Goal: Complete application form: Complete application form

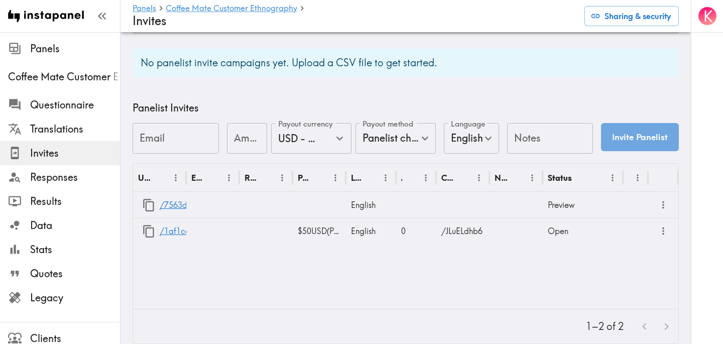
scroll to position [426, 0]
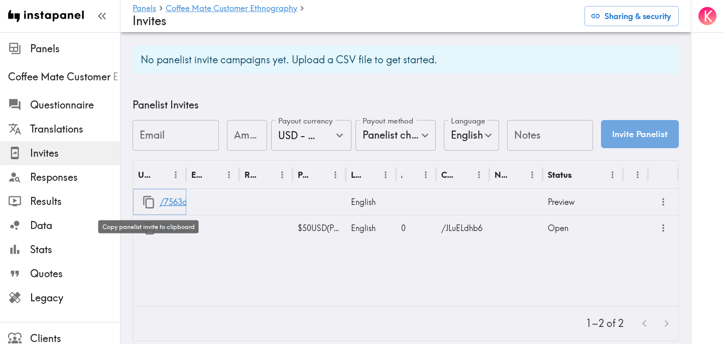
click at [151, 203] on icon "button" at bounding box center [149, 202] width 14 height 14
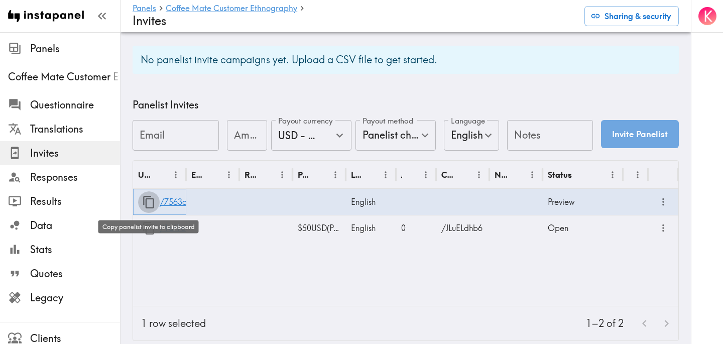
click at [147, 201] on icon "button" at bounding box center [149, 202] width 14 height 14
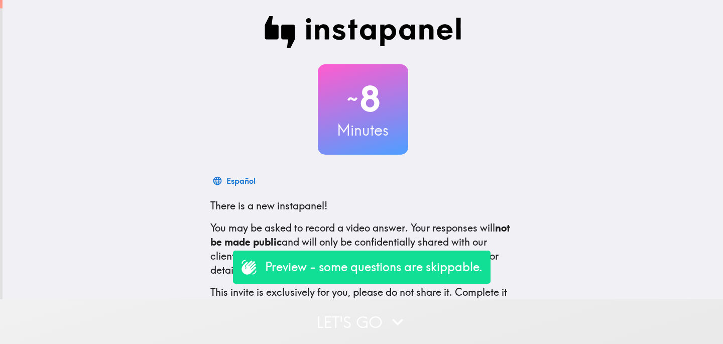
click at [347, 320] on button "Let's go" at bounding box center [361, 321] width 723 height 45
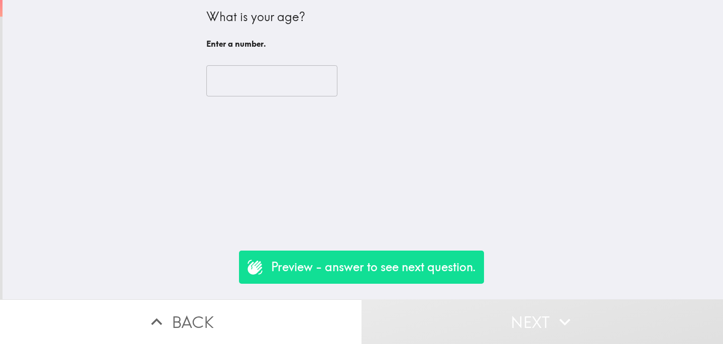
click at [269, 86] on input "number" at bounding box center [271, 80] width 131 height 31
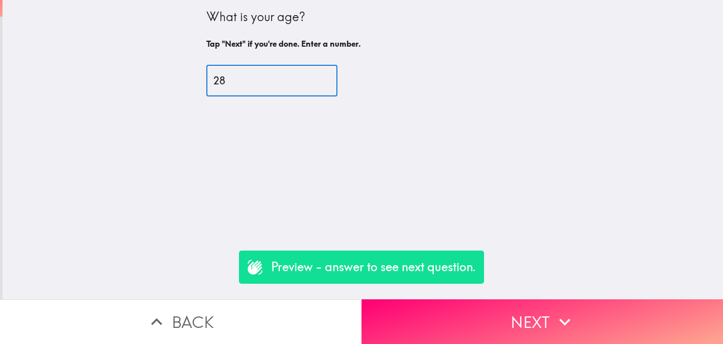
type input "28"
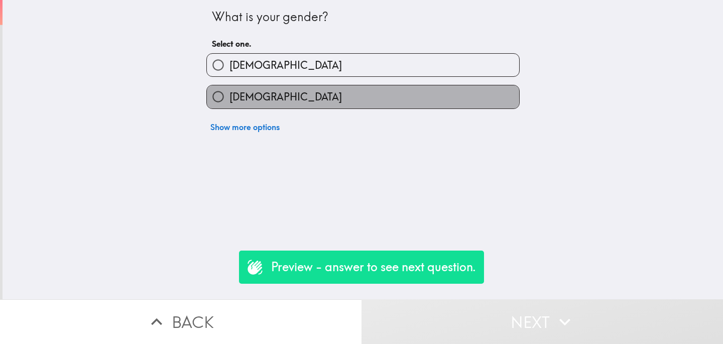
click at [276, 95] on label "Female" at bounding box center [363, 96] width 312 height 23
click at [229, 95] on input "Female" at bounding box center [218, 96] width 23 height 23
radio input "true"
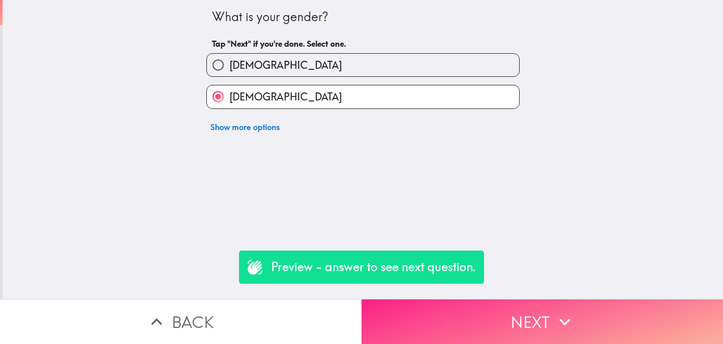
click at [470, 325] on button "Next" at bounding box center [541, 321] width 361 height 45
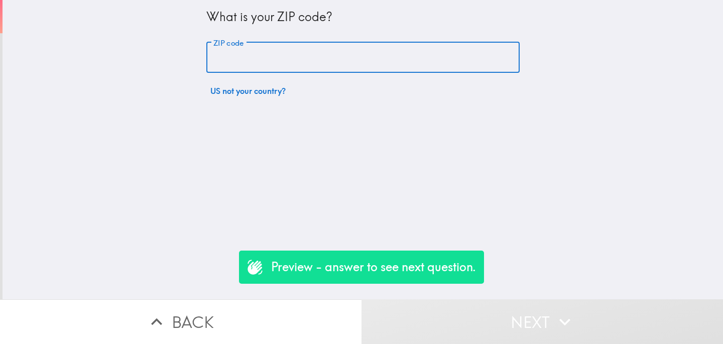
click at [320, 70] on input "ZIP code" at bounding box center [362, 57] width 313 height 31
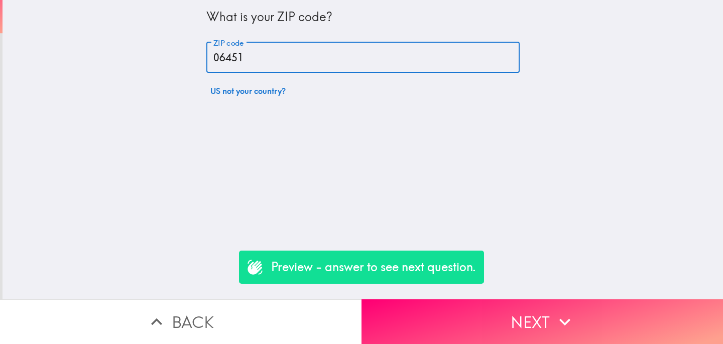
type input "06451"
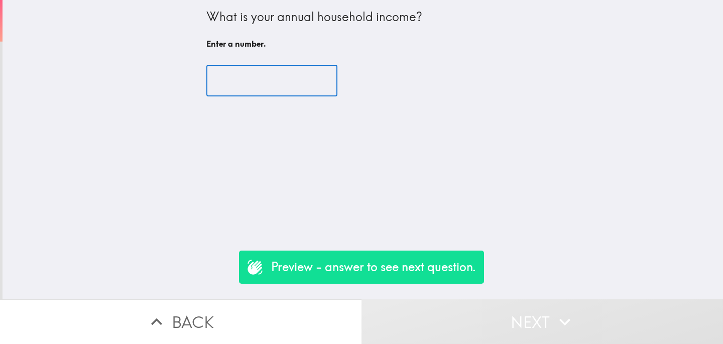
click at [258, 77] on input "number" at bounding box center [271, 80] width 131 height 31
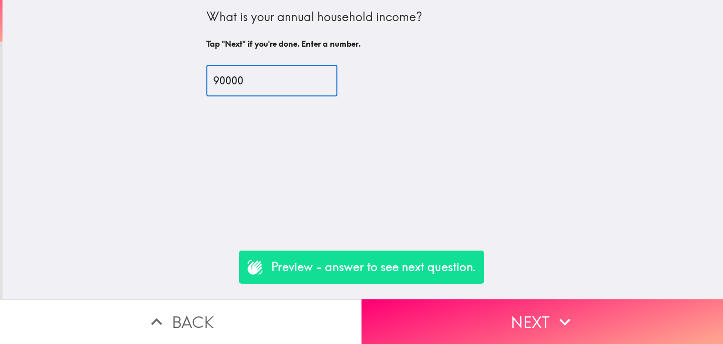
type input "90000"
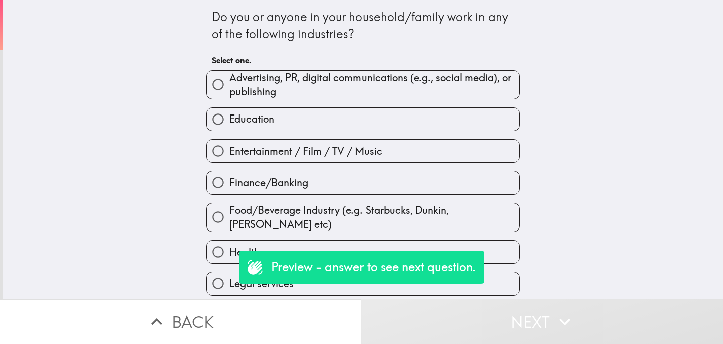
click at [302, 119] on label "Education" at bounding box center [363, 119] width 312 height 23
click at [229, 119] on input "Education" at bounding box center [218, 119] width 23 height 23
radio input "true"
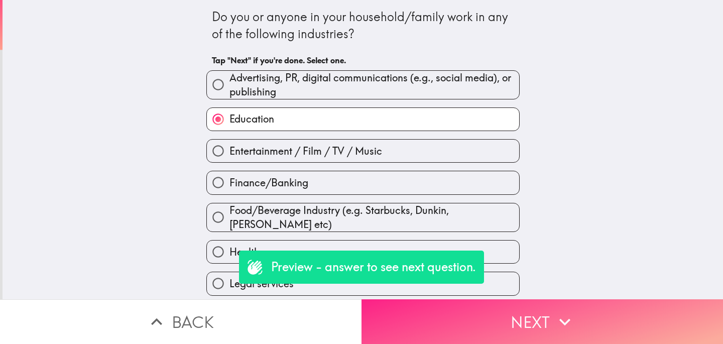
click at [471, 325] on button "Next" at bounding box center [541, 321] width 361 height 45
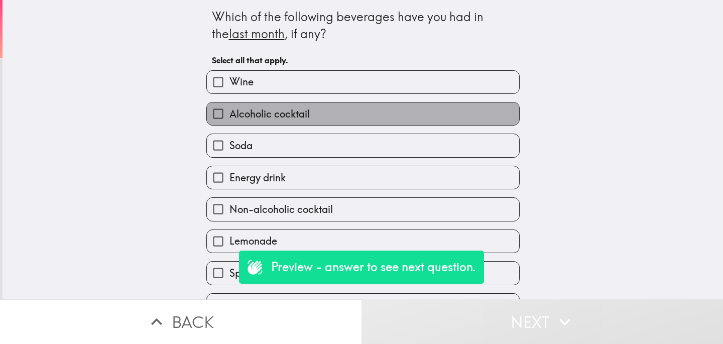
click at [282, 125] on label "Alcoholic cocktail" at bounding box center [363, 113] width 312 height 23
click at [229, 125] on input "Alcoholic cocktail" at bounding box center [218, 113] width 23 height 23
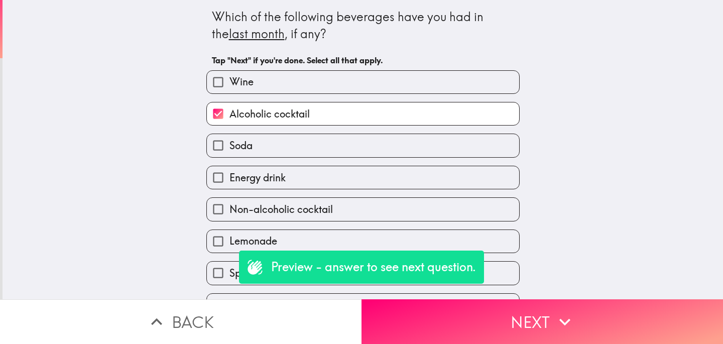
click at [358, 111] on label "Alcoholic cocktail" at bounding box center [363, 113] width 312 height 23
click at [229, 111] on input "Alcoholic cocktail" at bounding box center [218, 113] width 23 height 23
checkbox input "false"
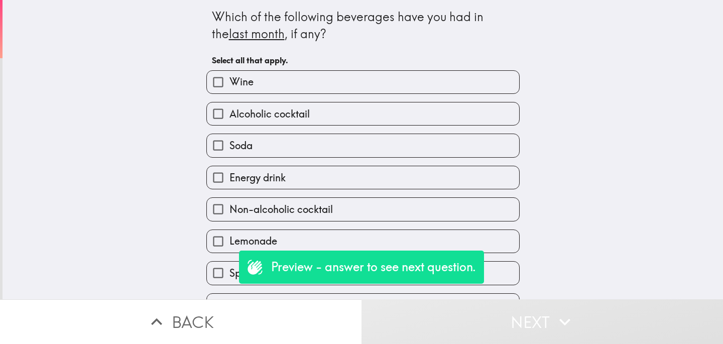
scroll to position [215, 0]
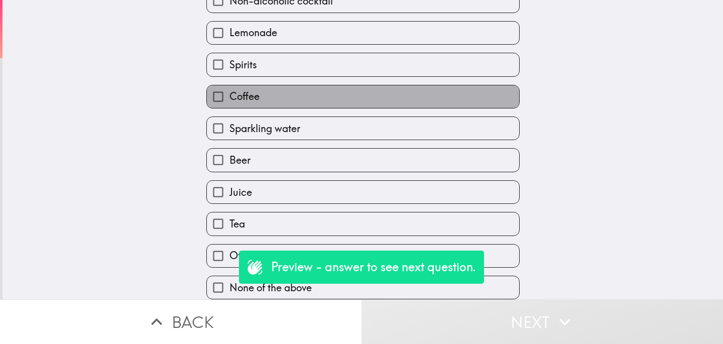
click at [289, 99] on label "Coffee" at bounding box center [363, 96] width 312 height 23
click at [229, 99] on input "Coffee" at bounding box center [218, 96] width 23 height 23
checkbox input "true"
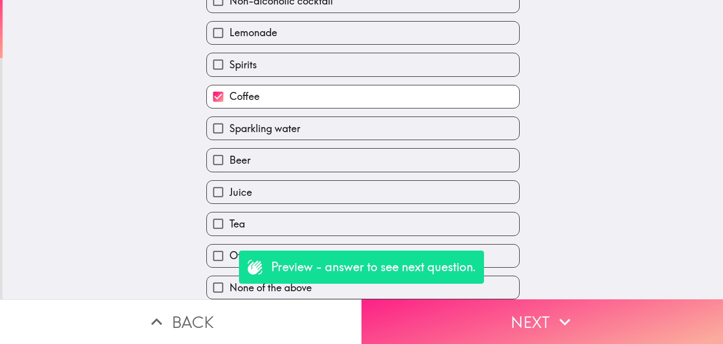
click at [472, 314] on button "Next" at bounding box center [541, 321] width 361 height 45
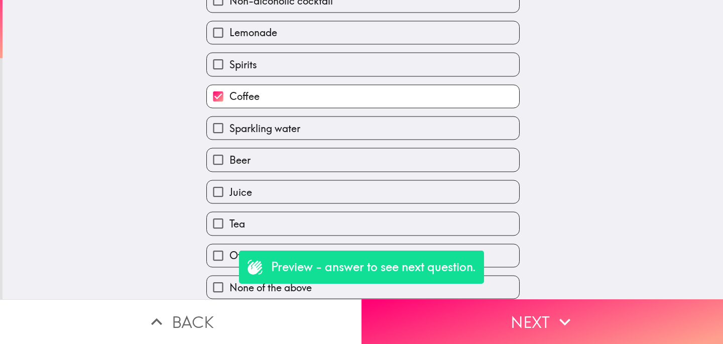
scroll to position [134, 0]
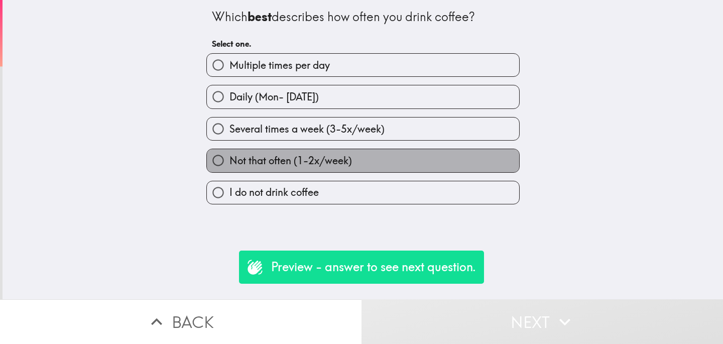
click at [329, 163] on span "Not that often (1-2x/week)" at bounding box center [290, 161] width 122 height 14
click at [229, 163] on input "Not that often (1-2x/week)" at bounding box center [218, 160] width 23 height 23
radio input "true"
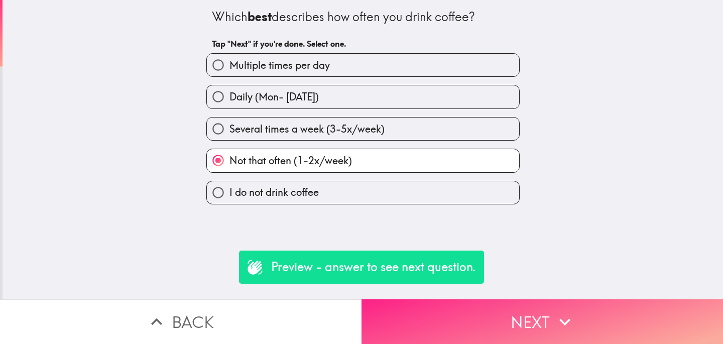
click at [477, 316] on button "Next" at bounding box center [541, 321] width 361 height 45
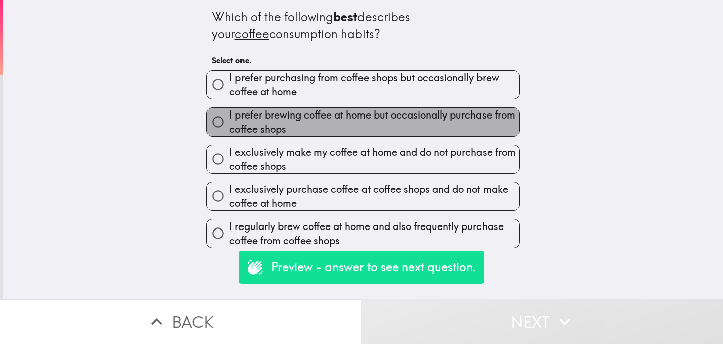
click at [310, 134] on span "I prefer brewing coffee at home but occasionally purchase from coffee shops" at bounding box center [374, 122] width 290 height 28
click at [229, 133] on input "I prefer brewing coffee at home but occasionally purchase from coffee shops" at bounding box center [218, 121] width 23 height 23
radio input "true"
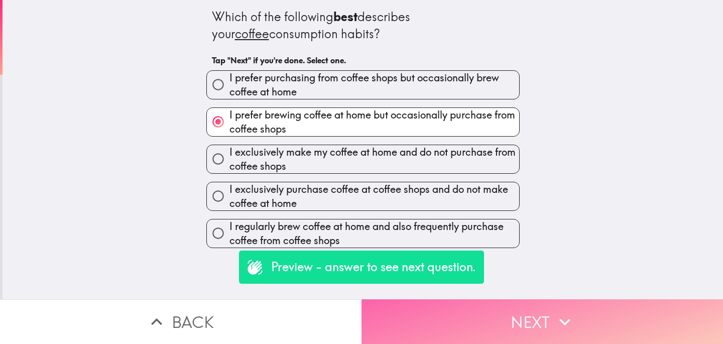
click at [456, 316] on button "Next" at bounding box center [541, 321] width 361 height 45
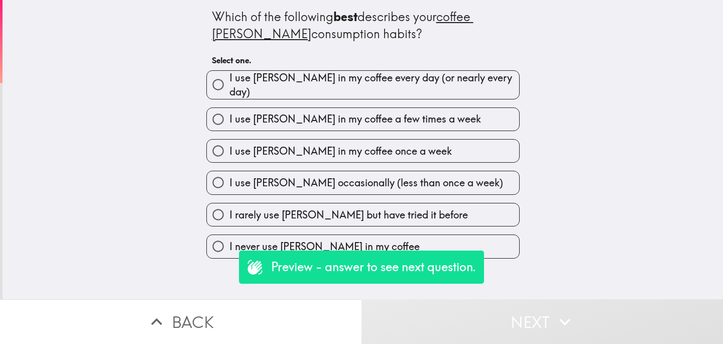
click at [335, 112] on span "I use creamer in my coffee a few times a week" at bounding box center [354, 119] width 251 height 14
click at [229, 112] on input "I use creamer in my coffee a few times a week" at bounding box center [218, 119] width 23 height 23
radio input "true"
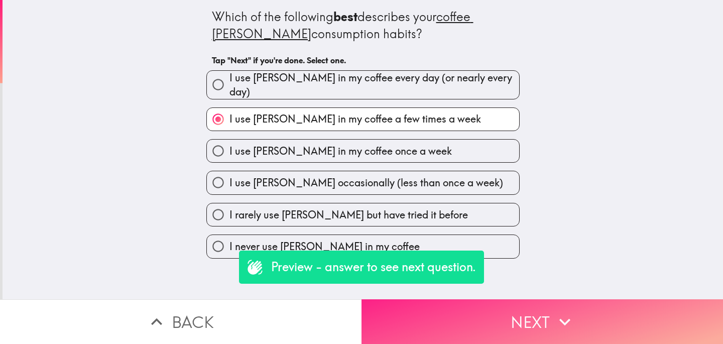
click at [493, 312] on button "Next" at bounding box center [541, 321] width 361 height 45
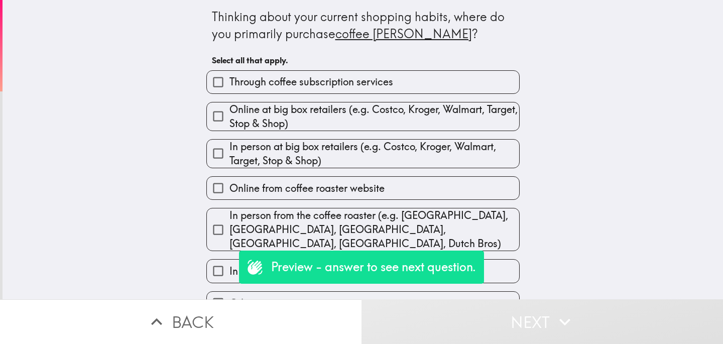
click at [333, 107] on span "Online at big box retailers (e.g. Costco, Kroger, Walmart, Target, Stop & Shop)" at bounding box center [374, 116] width 290 height 28
click at [229, 107] on input "Online at big box retailers (e.g. Costco, Kroger, Walmart, Target, Stop & Shop)" at bounding box center [218, 116] width 23 height 23
checkbox input "true"
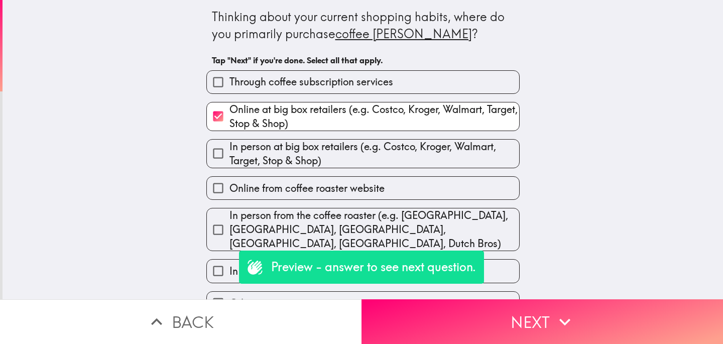
click at [339, 151] on span "In person at big box retailers (e.g. Costco, Kroger, Walmart, Target, Stop & Sh…" at bounding box center [374, 154] width 290 height 28
click at [229, 151] on input "In person at big box retailers (e.g. Costco, Kroger, Walmart, Target, Stop & Sh…" at bounding box center [218, 153] width 23 height 23
checkbox input "true"
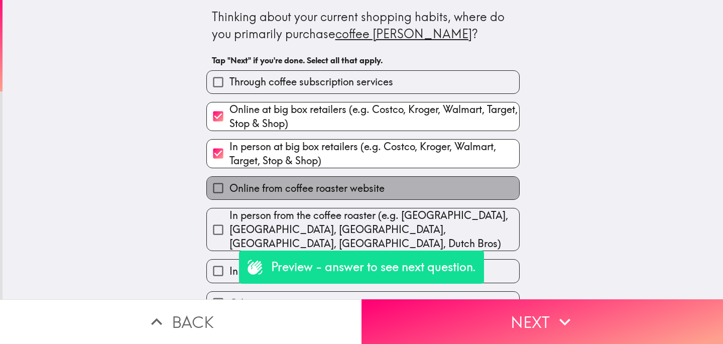
click at [346, 192] on span "Online from coffee roaster website" at bounding box center [306, 188] width 155 height 14
click at [229, 192] on input "Online from coffee roaster website" at bounding box center [218, 188] width 23 height 23
checkbox input "true"
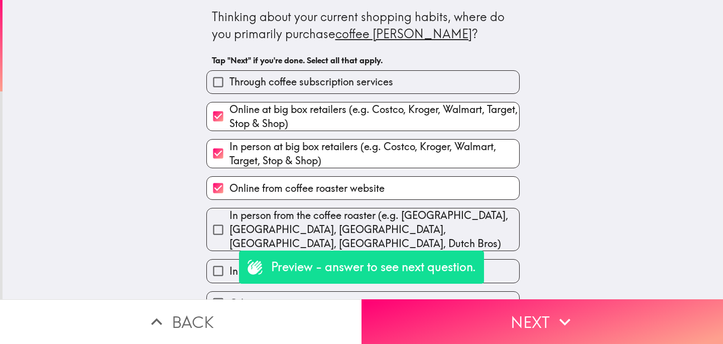
click at [351, 209] on div "In person from the coffee roaster (e.g. La Colombe, Stumptown, Starbucks, Dunki…" at bounding box center [358, 225] width 321 height 51
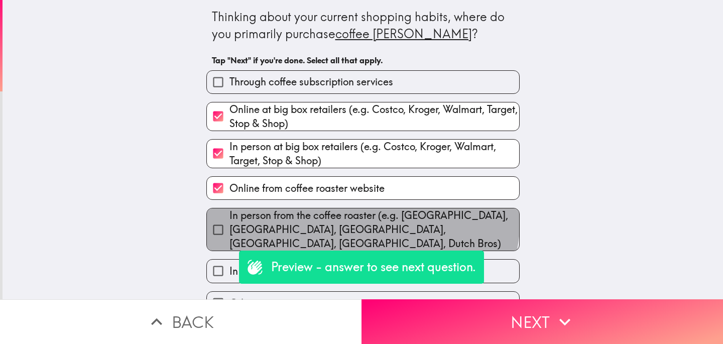
click at [359, 220] on span "In person from the coffee roaster (e.g. La Colombe, Stumptown, Starbucks, Dunki…" at bounding box center [374, 229] width 290 height 42
click at [229, 220] on input "In person from the coffee roaster (e.g. La Colombe, Stumptown, Starbucks, Dunki…" at bounding box center [218, 229] width 23 height 23
checkbox input "true"
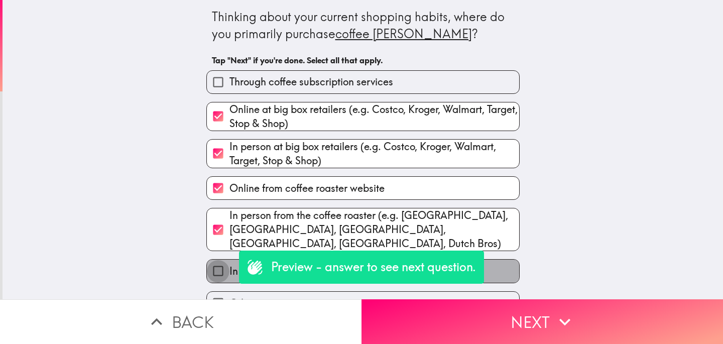
click at [213, 260] on input "In person at local grocery stores" at bounding box center [218, 271] width 23 height 23
checkbox input "true"
click at [322, 76] on span "Through coffee subscription services" at bounding box center [311, 82] width 164 height 14
click at [229, 76] on input "Through coffee subscription services" at bounding box center [218, 82] width 23 height 23
checkbox input "true"
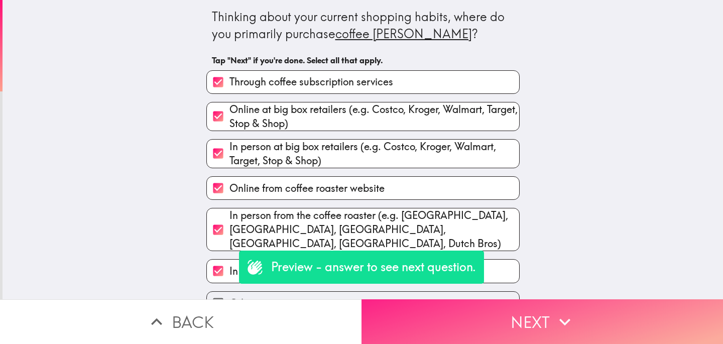
click at [451, 311] on button "Next" at bounding box center [541, 321] width 361 height 45
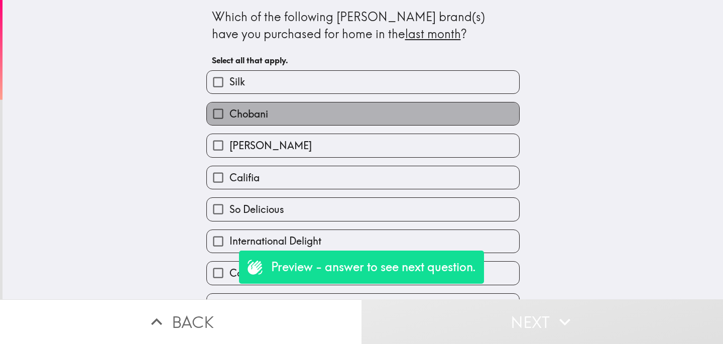
click at [335, 115] on label "Chobani" at bounding box center [363, 113] width 312 height 23
click at [229, 115] on input "Chobani" at bounding box center [218, 113] width 23 height 23
checkbox input "true"
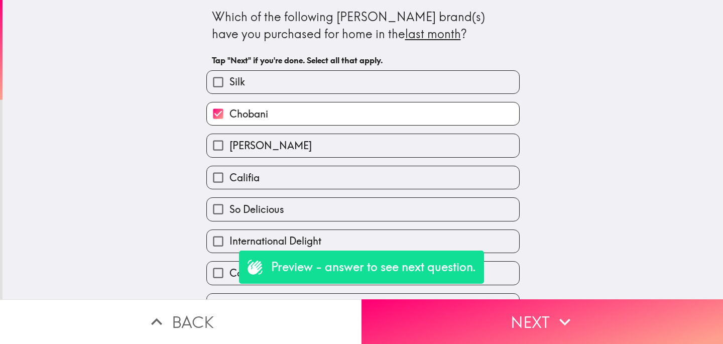
click at [349, 189] on div "Califia" at bounding box center [362, 178] width 313 height 24
click at [437, 214] on label "So Delicious" at bounding box center [363, 209] width 312 height 23
click at [229, 214] on input "So Delicious" at bounding box center [218, 209] width 23 height 23
checkbox input "true"
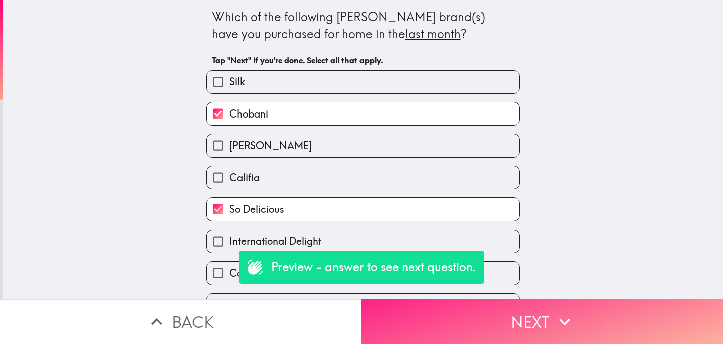
click at [459, 302] on button "Next" at bounding box center [541, 321] width 361 height 45
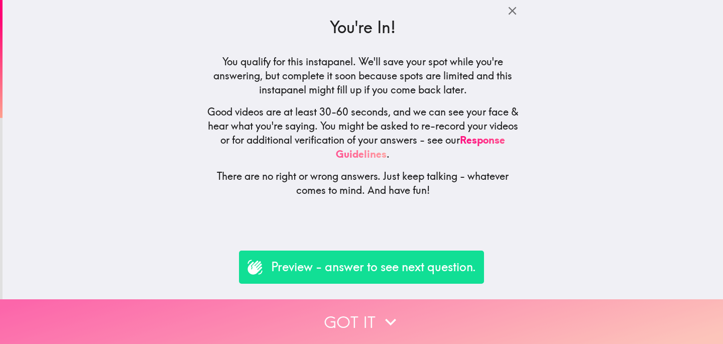
click at [294, 322] on button "Got it" at bounding box center [361, 321] width 723 height 45
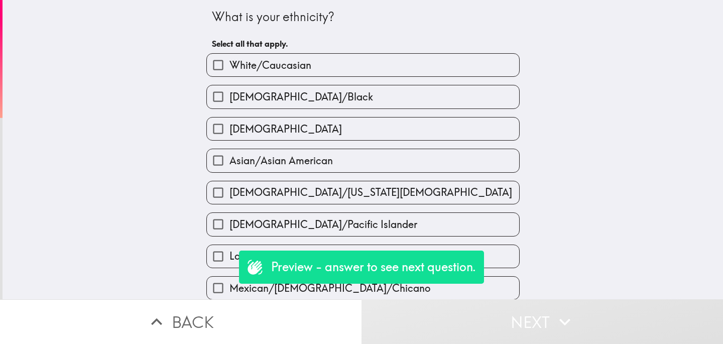
click at [350, 134] on label "Hispanic" at bounding box center [363, 128] width 312 height 23
click at [229, 134] on input "Hispanic" at bounding box center [218, 128] width 23 height 23
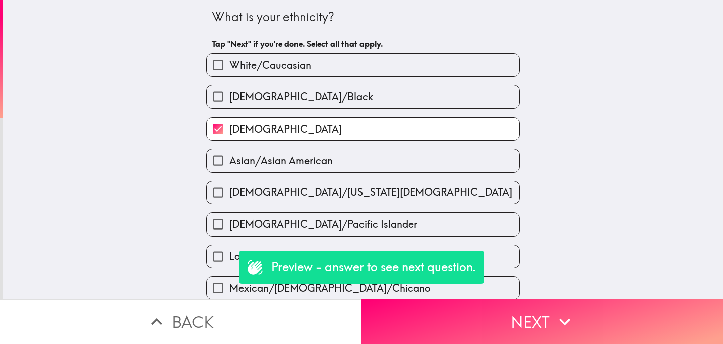
click at [375, 134] on label "Hispanic" at bounding box center [363, 128] width 312 height 23
click at [229, 134] on input "Hispanic" at bounding box center [218, 128] width 23 height 23
checkbox input "false"
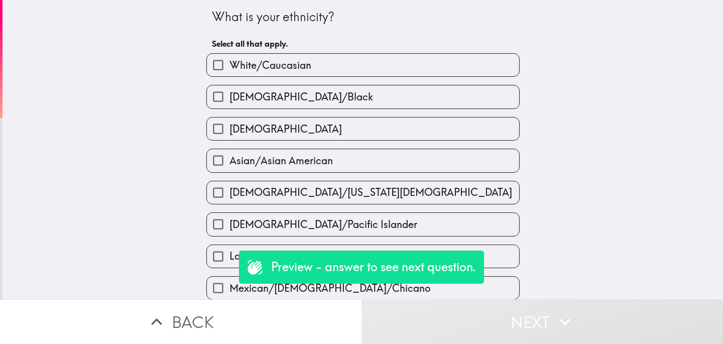
click at [411, 108] on label "African American/Black" at bounding box center [363, 96] width 312 height 23
click at [229, 108] on input "African American/Black" at bounding box center [218, 96] width 23 height 23
checkbox input "true"
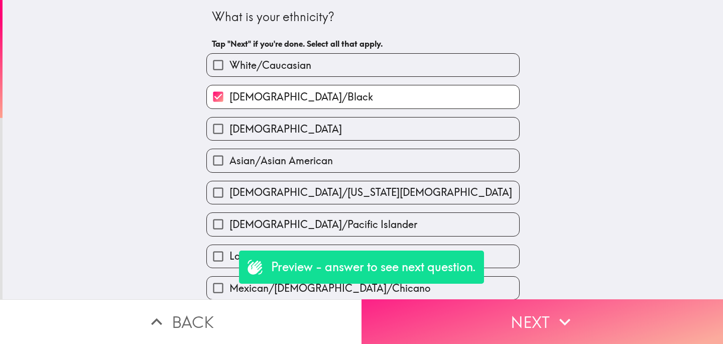
click at [476, 326] on button "Next" at bounding box center [541, 321] width 361 height 45
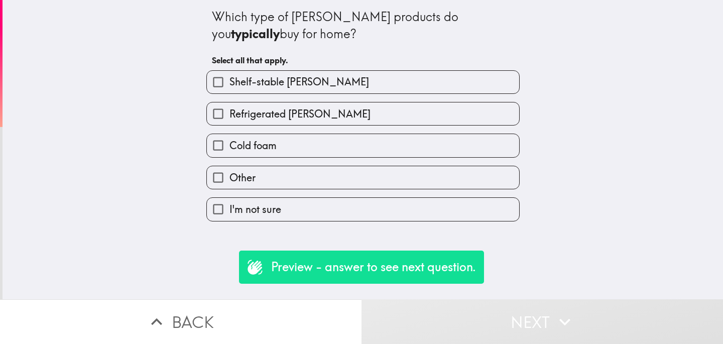
click at [335, 172] on label "Other" at bounding box center [363, 177] width 312 height 23
click at [229, 172] on input "Other" at bounding box center [218, 177] width 23 height 23
checkbox input "true"
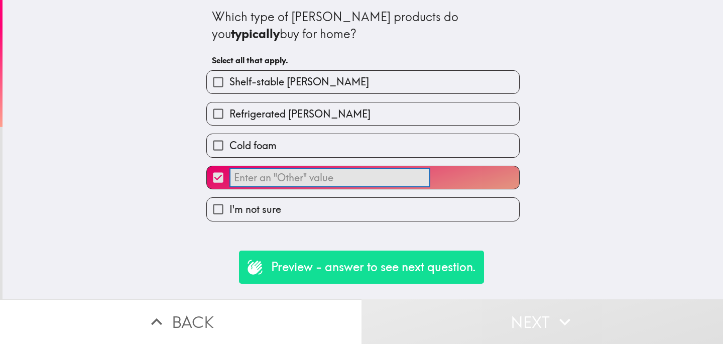
click at [343, 181] on input "​" at bounding box center [329, 178] width 201 height 20
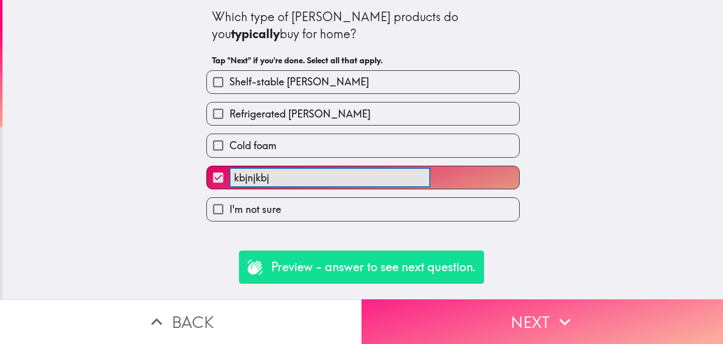
type input "kbjnjkbj"
click at [518, 338] on button "Next" at bounding box center [541, 321] width 361 height 45
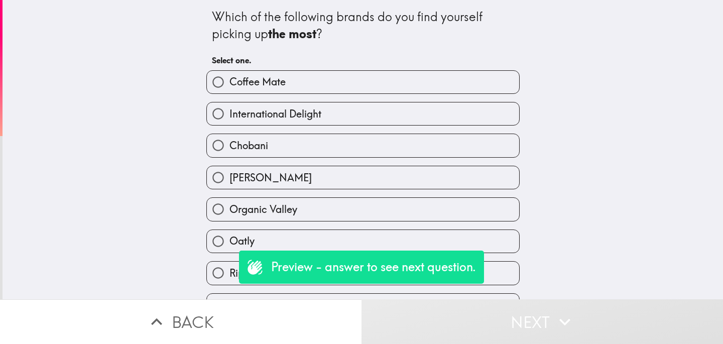
click at [312, 114] on span "International Delight" at bounding box center [275, 114] width 92 height 14
click at [229, 114] on input "International Delight" at bounding box center [218, 113] width 23 height 23
radio input "true"
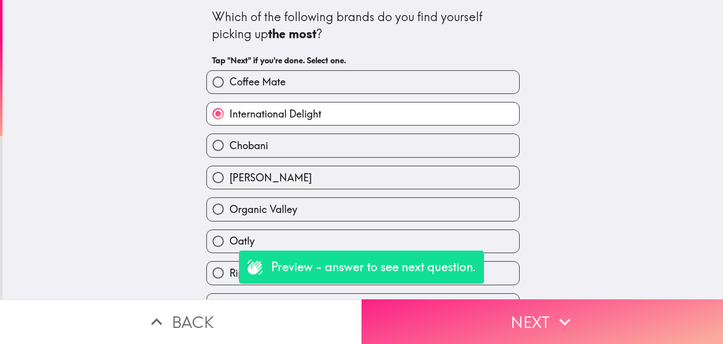
click at [488, 327] on button "Next" at bounding box center [541, 321] width 361 height 45
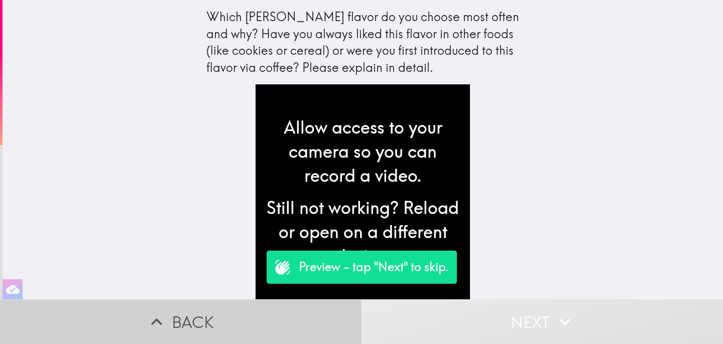
click at [257, 319] on button "Back" at bounding box center [180, 321] width 361 height 45
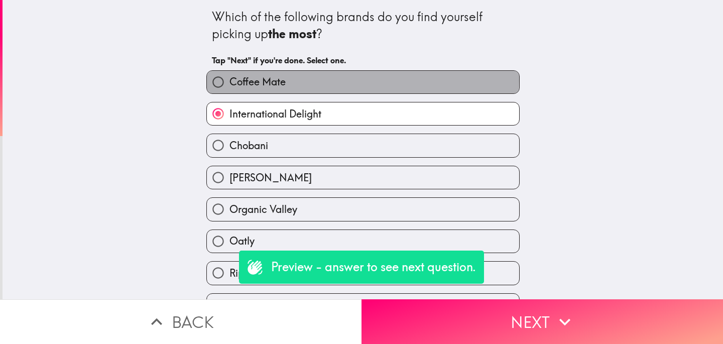
click at [318, 80] on label "Coffee Mate" at bounding box center [363, 82] width 312 height 23
click at [229, 80] on input "Coffee Mate" at bounding box center [218, 82] width 23 height 23
radio input "true"
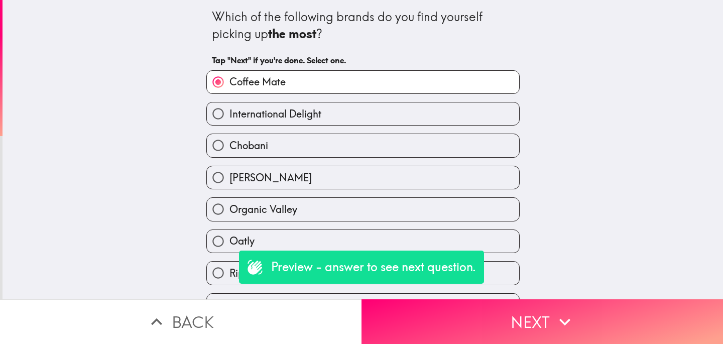
click at [264, 308] on button "Back" at bounding box center [180, 321] width 361 height 45
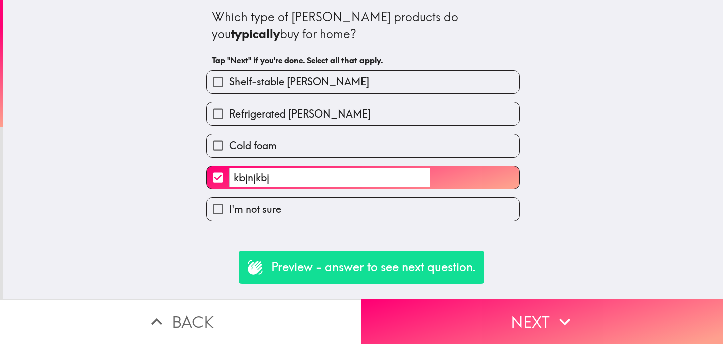
click at [264, 308] on button "Back" at bounding box center [180, 321] width 361 height 45
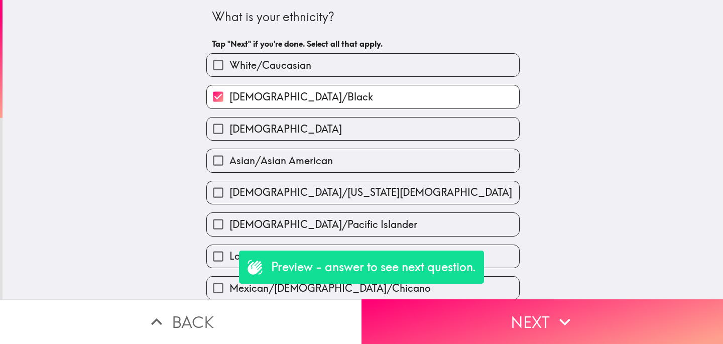
click at [265, 308] on button "Back" at bounding box center [180, 321] width 361 height 45
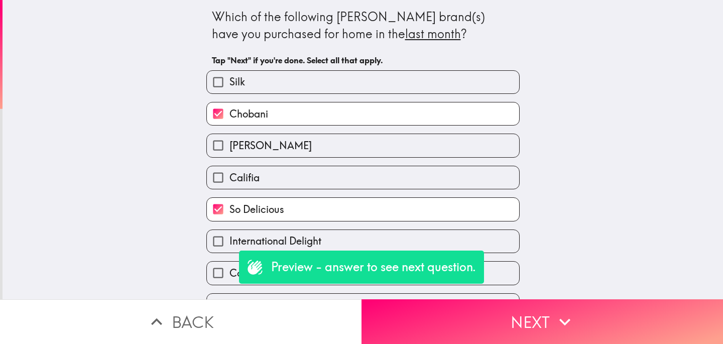
scroll to position [118, 0]
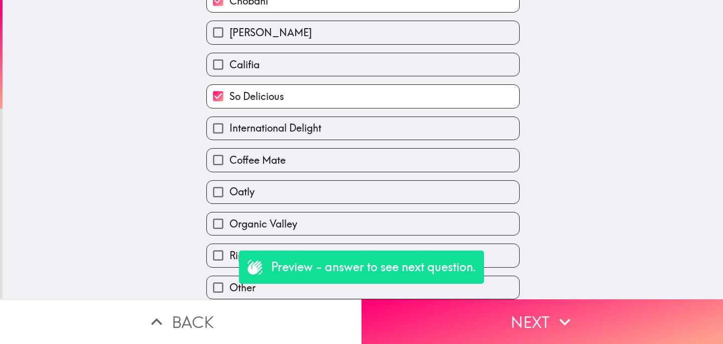
click at [350, 157] on label "Coffee Mate" at bounding box center [363, 160] width 312 height 23
click at [229, 157] on input "Coffee Mate" at bounding box center [218, 160] width 23 height 23
checkbox input "true"
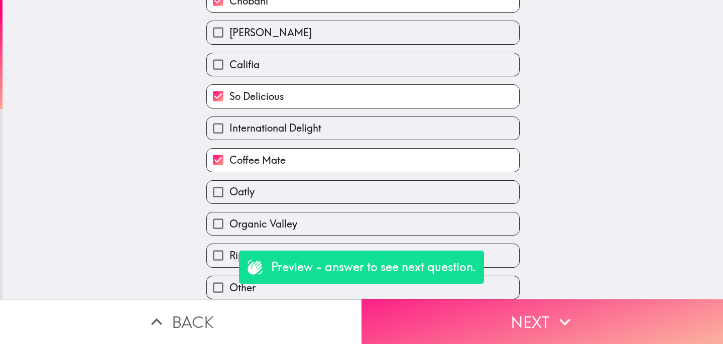
click at [496, 309] on button "Next" at bounding box center [541, 321] width 361 height 45
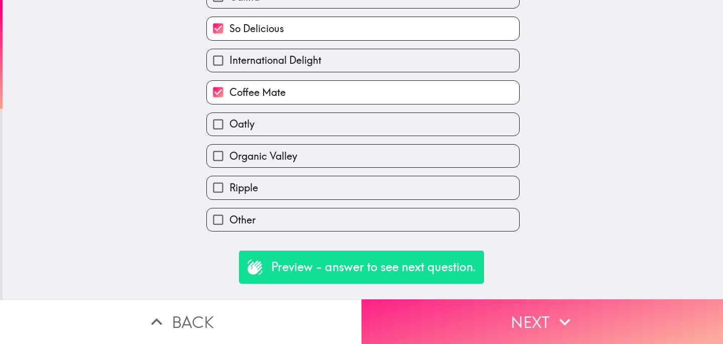
scroll to position [0, 0]
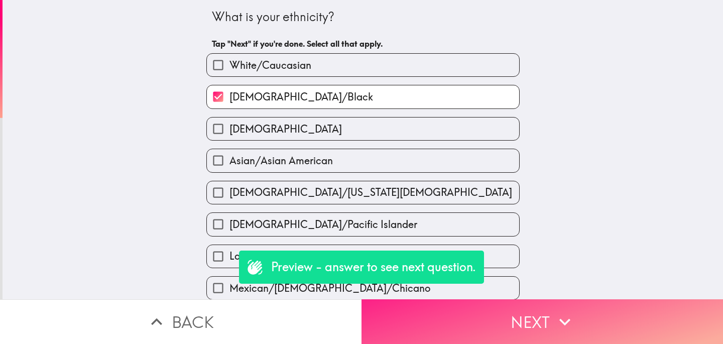
click at [509, 315] on button "Next" at bounding box center [541, 321] width 361 height 45
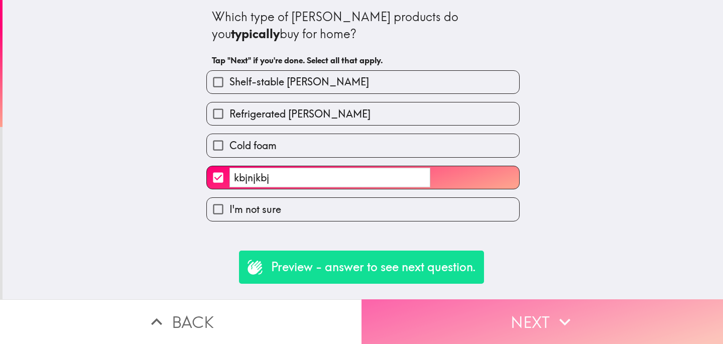
click at [499, 317] on button "Next" at bounding box center [541, 321] width 361 height 45
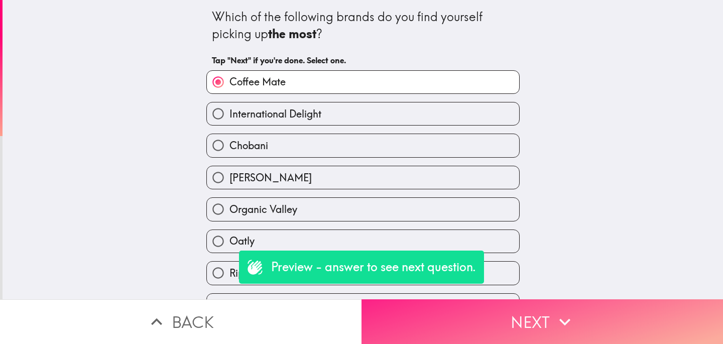
click at [491, 318] on button "Next" at bounding box center [541, 321] width 361 height 45
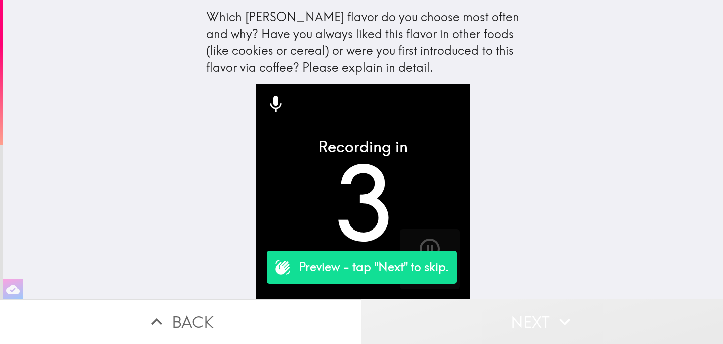
click at [505, 320] on button "Next" at bounding box center [541, 321] width 361 height 45
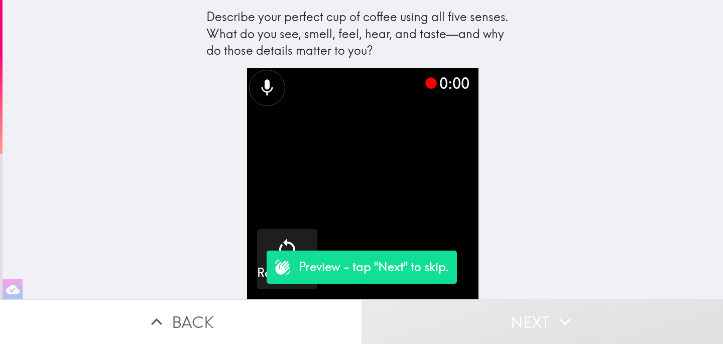
click at [505, 320] on button "Next" at bounding box center [541, 321] width 361 height 45
click at [523, 328] on button "Next" at bounding box center [541, 321] width 361 height 45
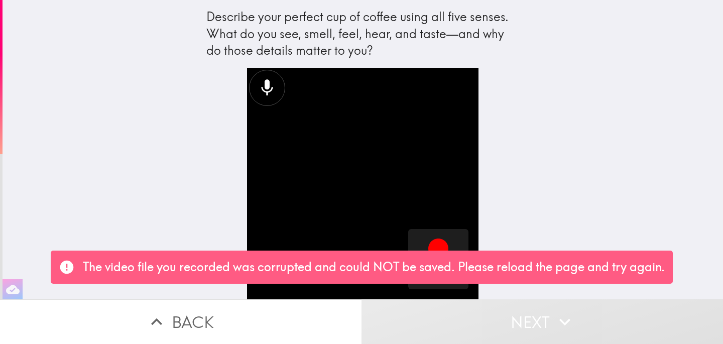
click at [518, 315] on button "Next" at bounding box center [541, 321] width 361 height 45
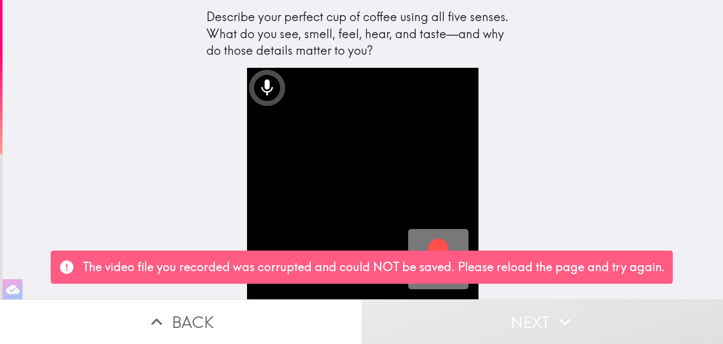
click at [439, 244] on icon "button" at bounding box center [438, 248] width 20 height 20
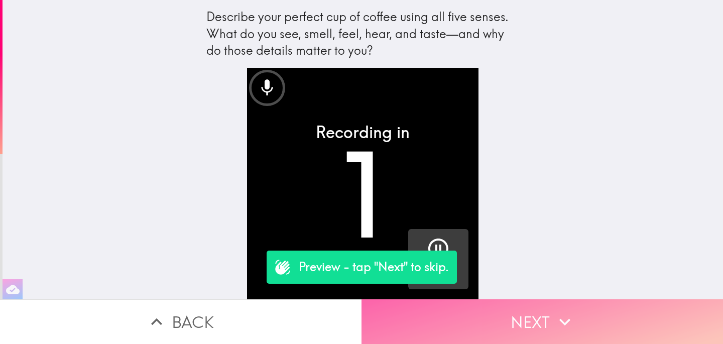
click at [527, 320] on button "Next" at bounding box center [541, 321] width 361 height 45
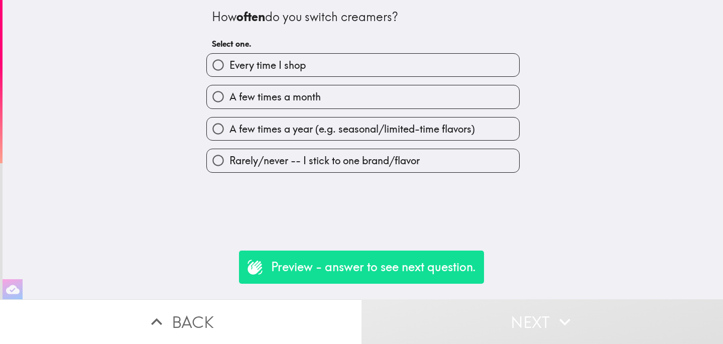
click at [385, 97] on label "A few times a month" at bounding box center [363, 96] width 312 height 23
click at [229, 97] on input "A few times a month" at bounding box center [218, 96] width 23 height 23
radio input "true"
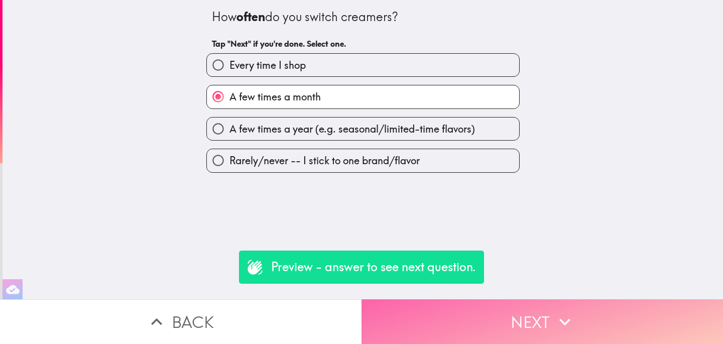
click at [518, 321] on button "Next" at bounding box center [541, 321] width 361 height 45
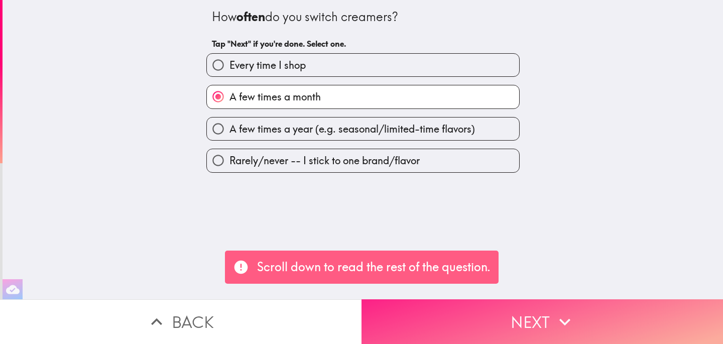
click at [495, 334] on button "Next" at bounding box center [541, 321] width 361 height 45
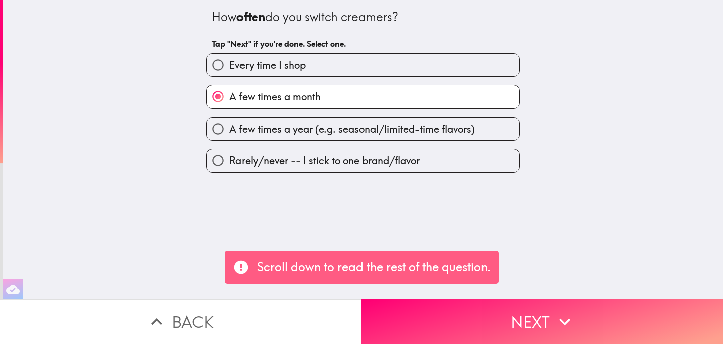
click at [315, 69] on label "Every time I shop" at bounding box center [363, 65] width 312 height 23
click at [229, 69] on input "Every time I shop" at bounding box center [218, 65] width 23 height 23
radio input "true"
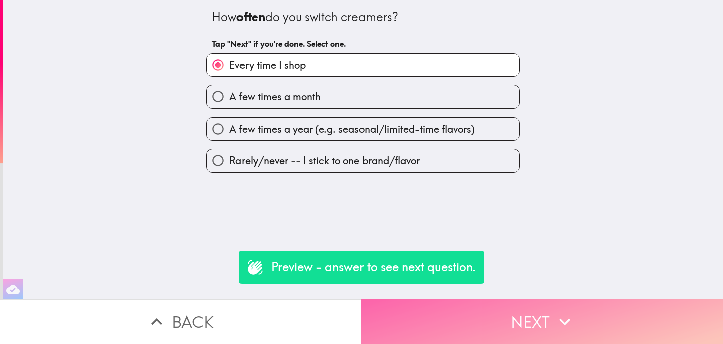
click at [492, 326] on button "Next" at bounding box center [541, 321] width 361 height 45
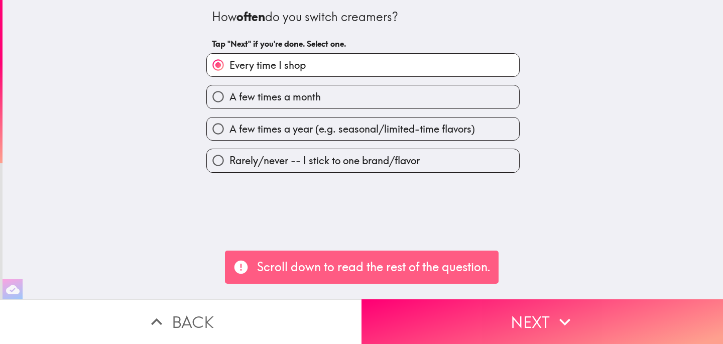
click at [389, 169] on label "Rarely/never -- I stick to one brand/flavor" at bounding box center [363, 160] width 312 height 23
click at [229, 169] on input "Rarely/never -- I stick to one brand/flavor" at bounding box center [218, 160] width 23 height 23
radio input "true"
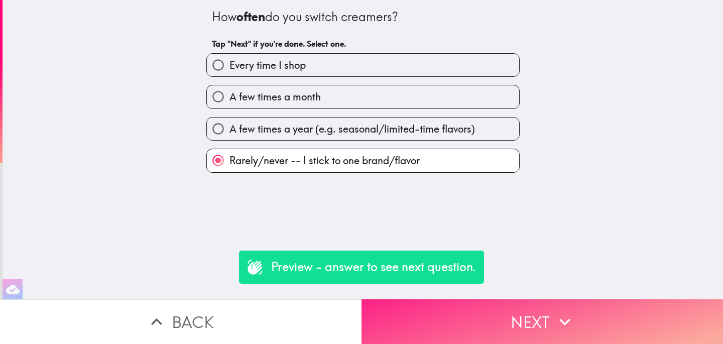
click at [491, 323] on button "Next" at bounding box center [541, 321] width 361 height 45
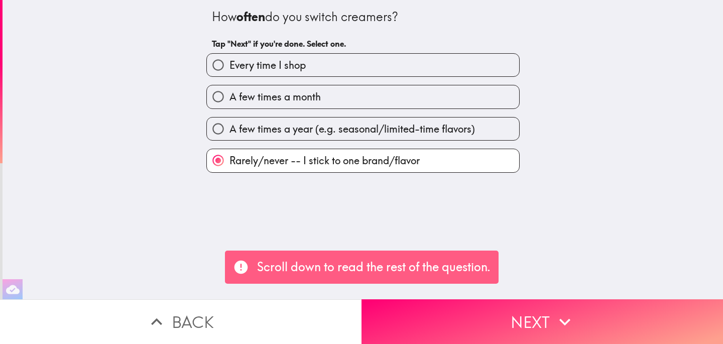
click at [316, 320] on button "Back" at bounding box center [180, 321] width 361 height 45
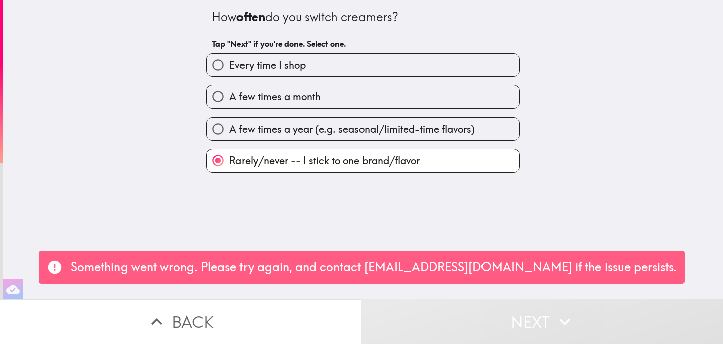
click at [274, 323] on button "Back" at bounding box center [180, 321] width 361 height 45
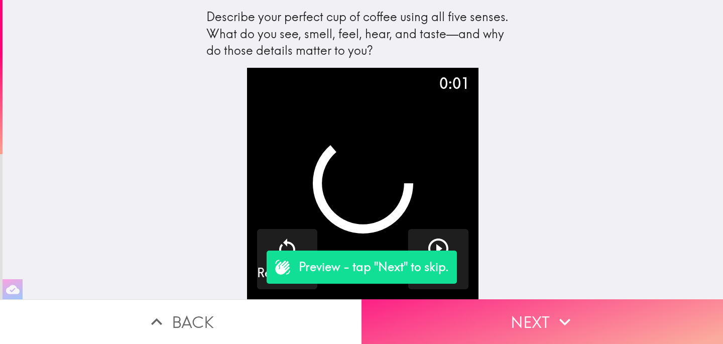
click at [493, 323] on button "Next" at bounding box center [541, 321] width 361 height 45
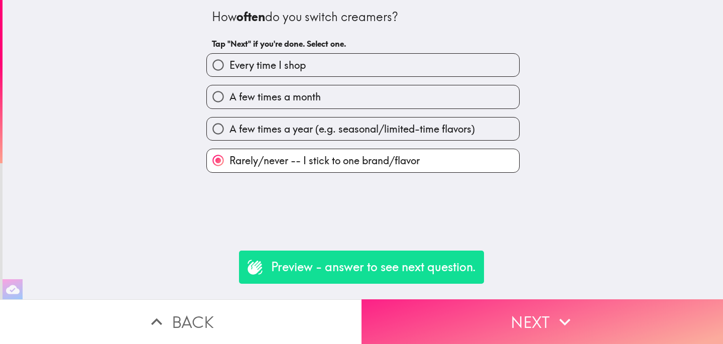
click at [493, 323] on button "Next" at bounding box center [541, 321] width 361 height 45
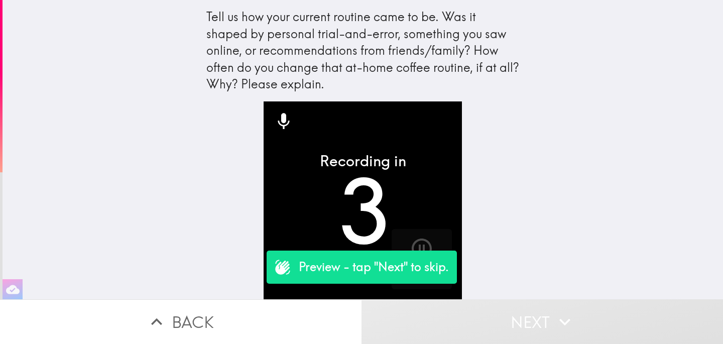
click at [505, 327] on button "Next" at bounding box center [541, 321] width 361 height 45
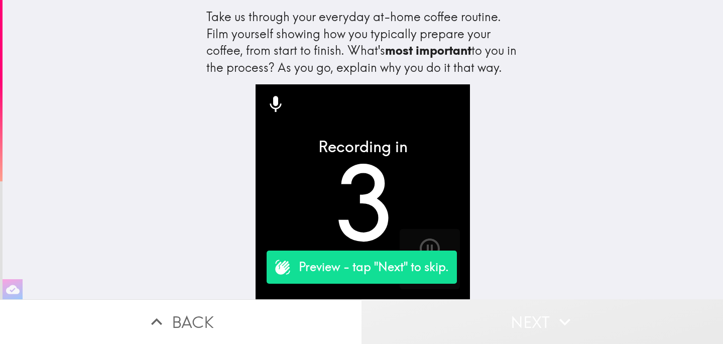
click at [505, 327] on button "Next" at bounding box center [541, 321] width 361 height 45
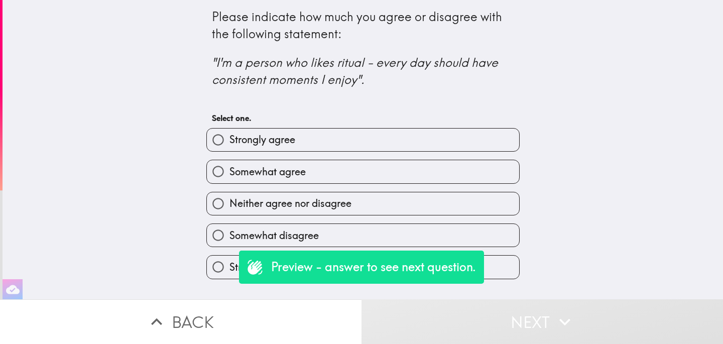
click at [359, 166] on label "Somewhat agree" at bounding box center [363, 171] width 312 height 23
click at [229, 166] on input "Somewhat agree" at bounding box center [218, 171] width 23 height 23
radio input "true"
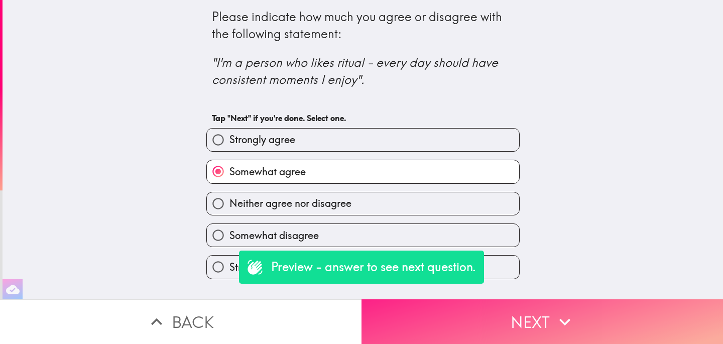
click at [509, 322] on button "Next" at bounding box center [541, 321] width 361 height 45
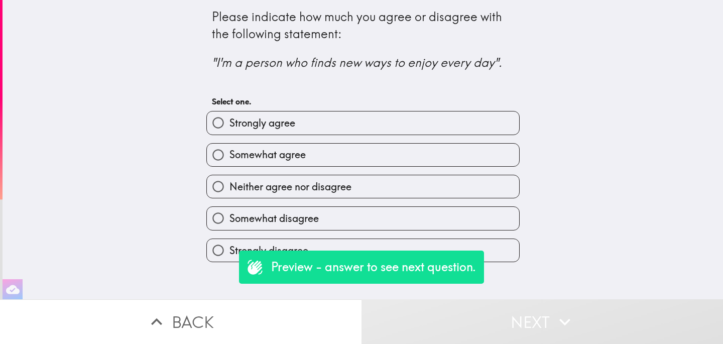
click at [383, 158] on label "Somewhat agree" at bounding box center [363, 155] width 312 height 23
click at [229, 158] on input "Somewhat agree" at bounding box center [218, 155] width 23 height 23
radio input "true"
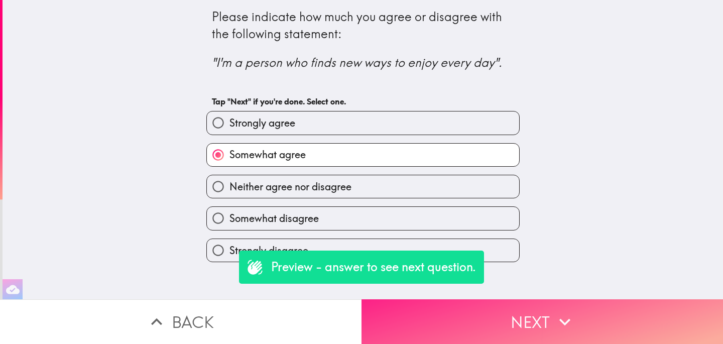
click at [517, 340] on button "Next" at bounding box center [541, 321] width 361 height 45
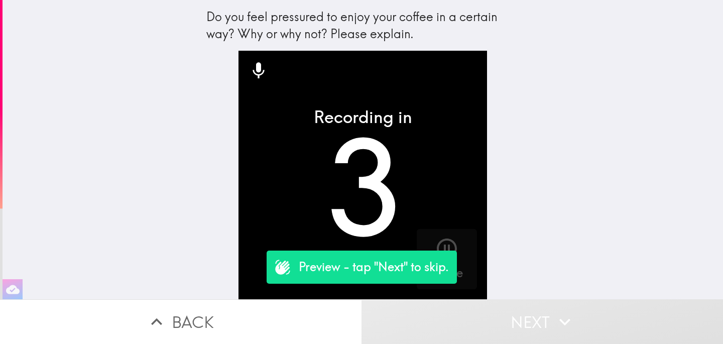
click at [509, 323] on button "Next" at bounding box center [541, 321] width 361 height 45
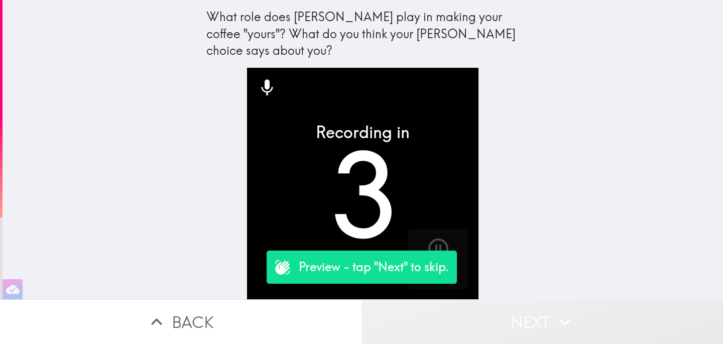
click at [509, 323] on button "Next" at bounding box center [541, 321] width 361 height 45
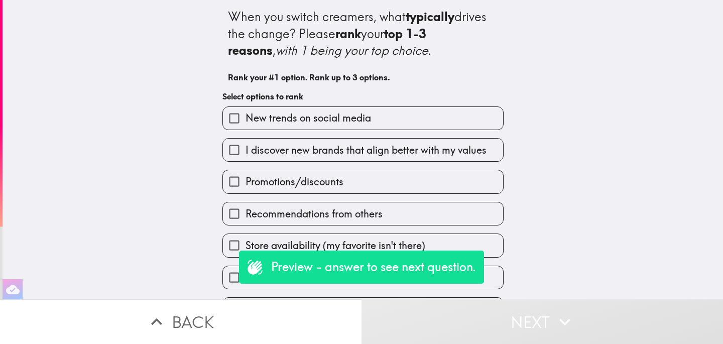
click at [345, 161] on label "I discover new brands that align better with my values" at bounding box center [363, 150] width 280 height 23
click at [245, 161] on input "I discover new brands that align better with my values" at bounding box center [234, 150] width 23 height 23
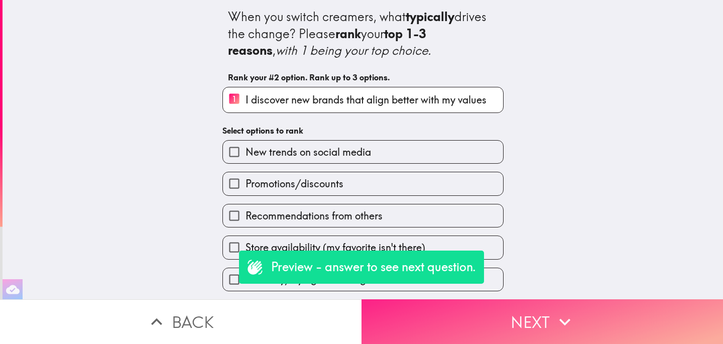
click at [501, 307] on button "Next" at bounding box center [541, 321] width 361 height 45
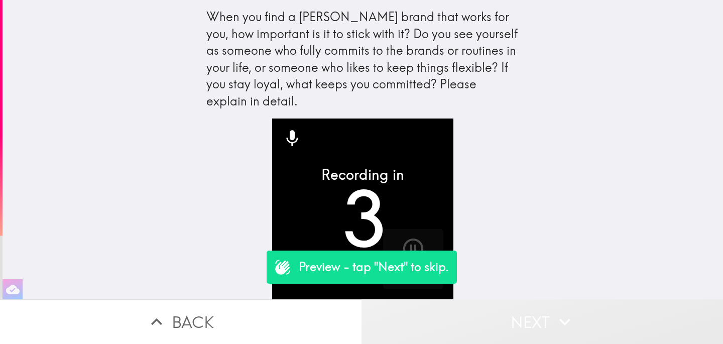
click at [501, 318] on button "Next" at bounding box center [541, 321] width 361 height 45
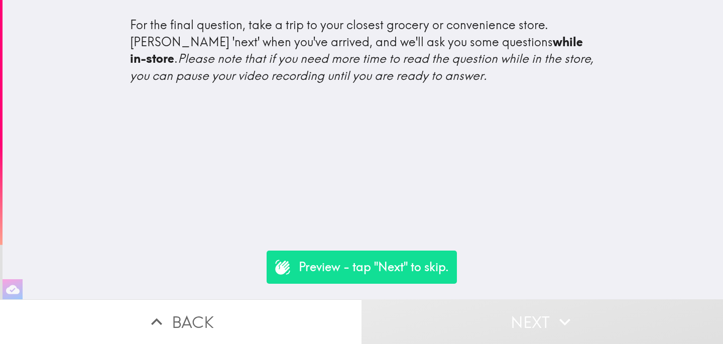
click at [500, 319] on button "Next" at bounding box center [541, 321] width 361 height 45
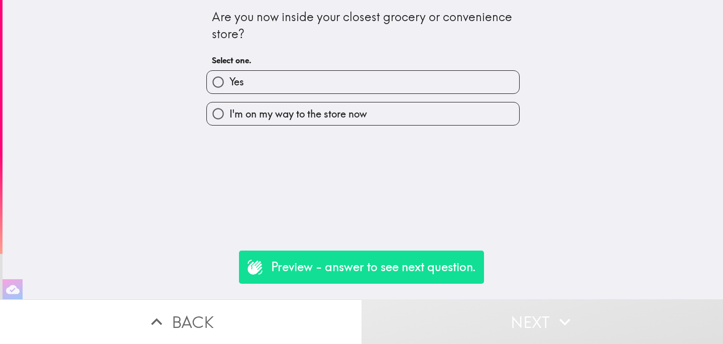
click at [316, 119] on span "I'm on my way to the store now" at bounding box center [298, 114] width 138 height 14
click at [229, 119] on input "I'm on my way to the store now" at bounding box center [218, 113] width 23 height 23
radio input "true"
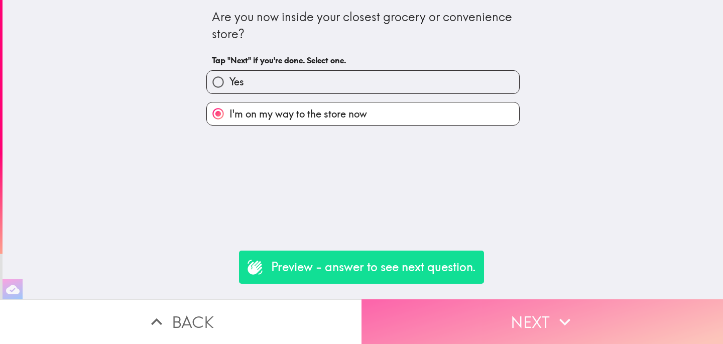
click at [471, 311] on button "Next" at bounding box center [541, 321] width 361 height 45
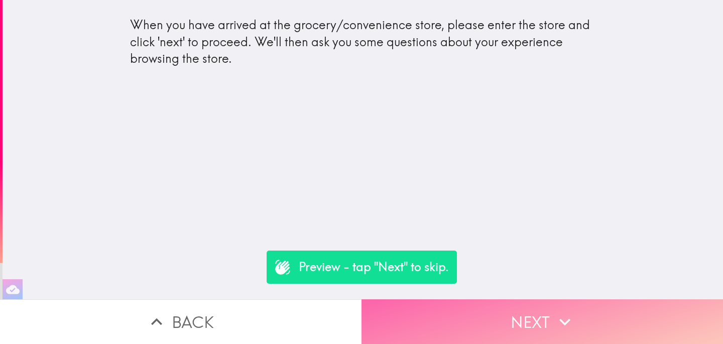
click at [484, 324] on button "Next" at bounding box center [541, 321] width 361 height 45
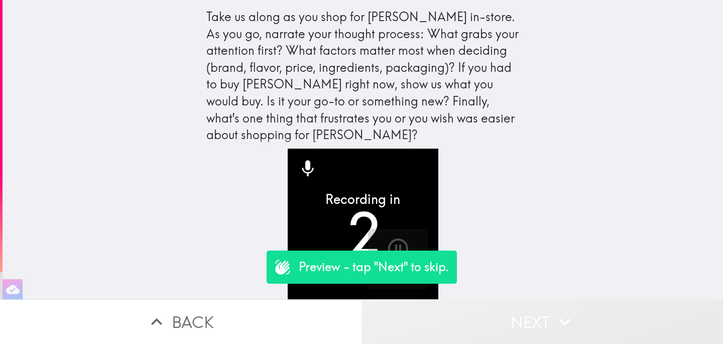
click at [489, 324] on button "Next" at bounding box center [541, 321] width 361 height 45
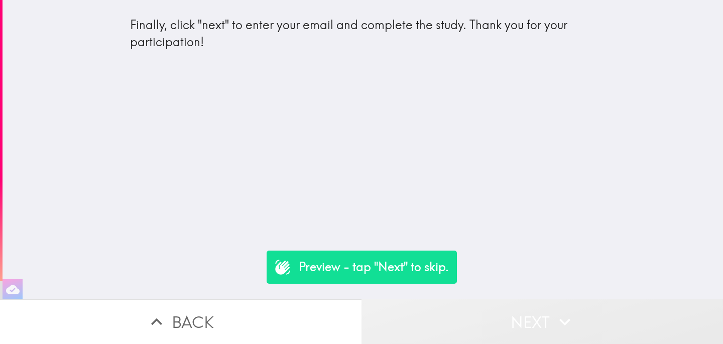
click at [489, 325] on button "Next" at bounding box center [541, 321] width 361 height 45
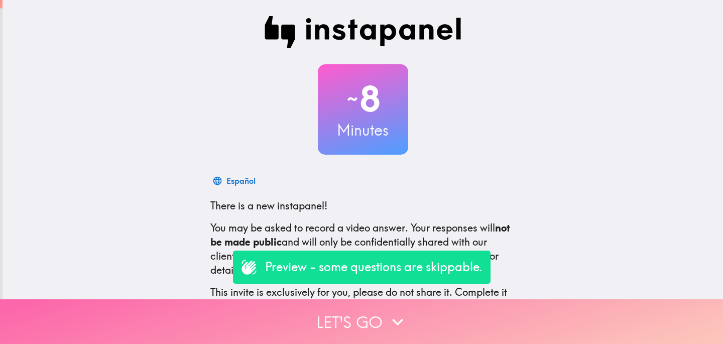
click at [299, 317] on button "Let's go" at bounding box center [361, 321] width 723 height 45
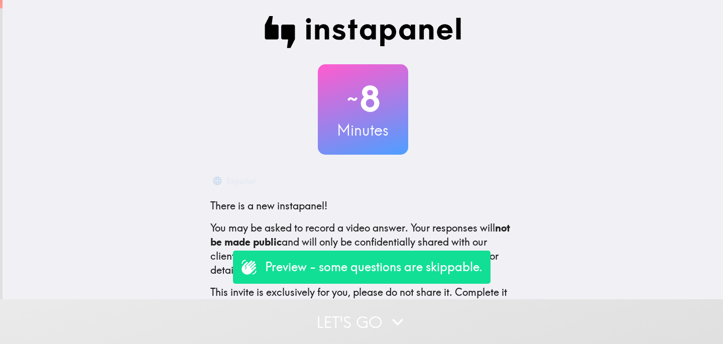
click at [301, 324] on button "Let's go" at bounding box center [361, 321] width 723 height 45
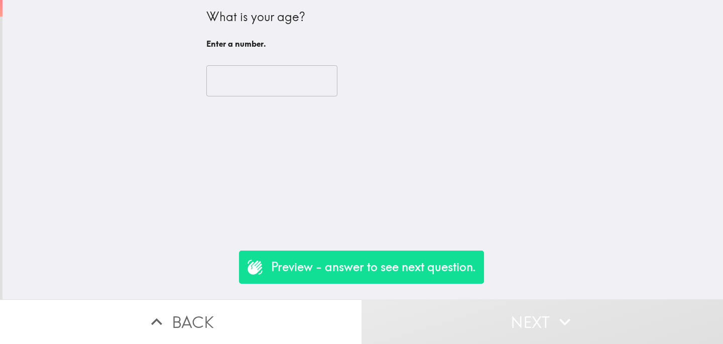
click at [259, 77] on input "number" at bounding box center [271, 80] width 131 height 31
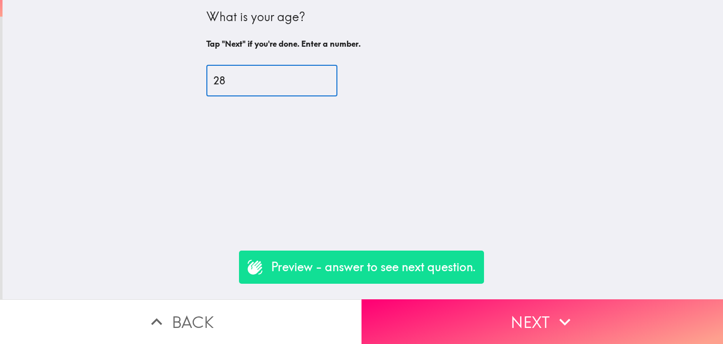
type input "28"
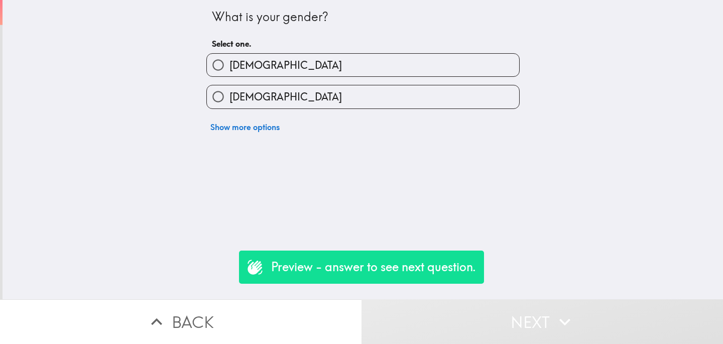
click at [269, 91] on label "[DEMOGRAPHIC_DATA]" at bounding box center [363, 96] width 312 height 23
click at [229, 91] on input "[DEMOGRAPHIC_DATA]" at bounding box center [218, 96] width 23 height 23
radio input "true"
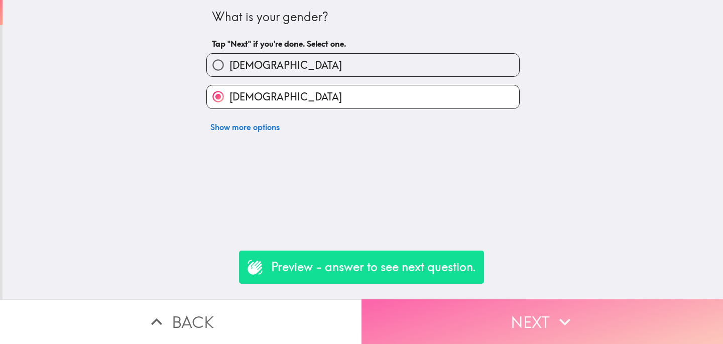
click at [460, 314] on button "Next" at bounding box center [541, 321] width 361 height 45
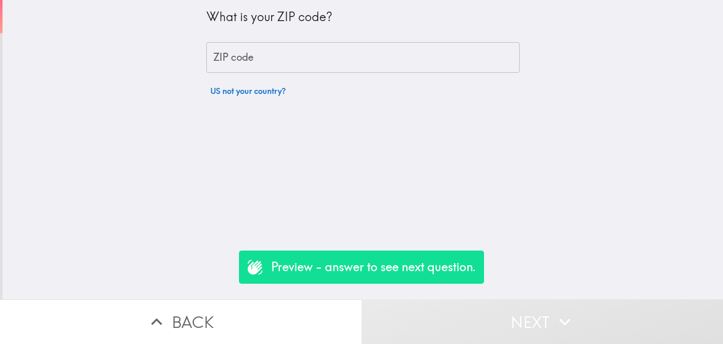
click at [260, 54] on input "ZIP code" at bounding box center [362, 57] width 313 height 31
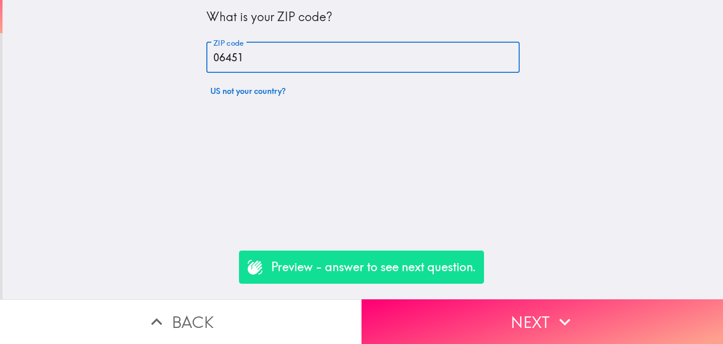
type input "06451"
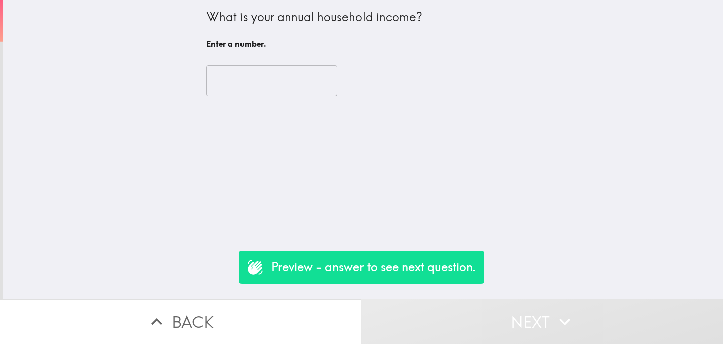
click at [226, 75] on input "number" at bounding box center [271, 80] width 131 height 31
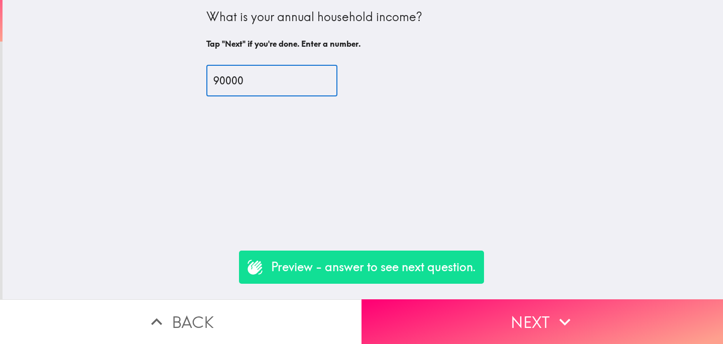
type input "90000"
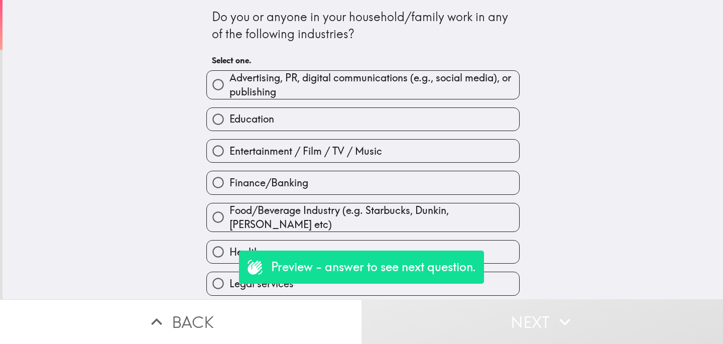
click at [315, 164] on div "Finance/Banking" at bounding box center [358, 179] width 321 height 32
click at [315, 157] on span "Entertainment / Film / TV / Music" at bounding box center [305, 151] width 153 height 14
click at [229, 157] on input "Entertainment / Film / TV / Music" at bounding box center [218, 151] width 23 height 23
radio input "true"
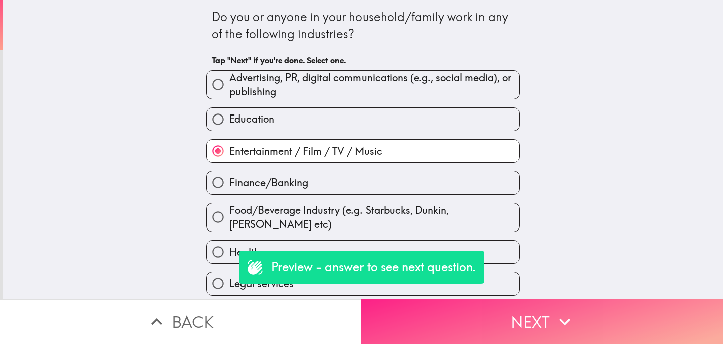
click at [488, 331] on button "Next" at bounding box center [541, 321] width 361 height 45
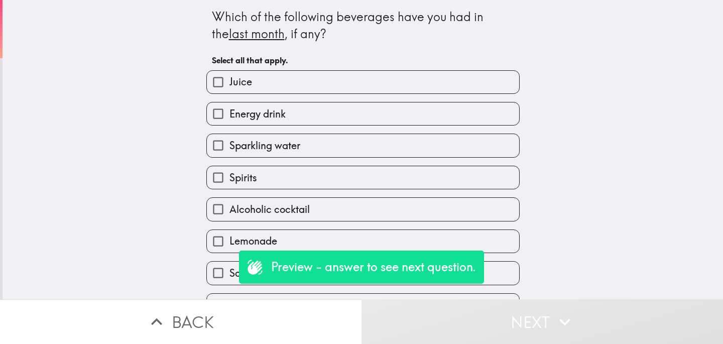
scroll to position [215, 0]
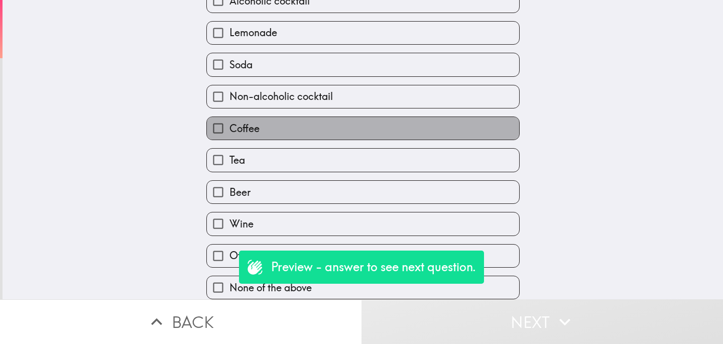
click at [321, 132] on label "Coffee" at bounding box center [363, 128] width 312 height 23
click at [229, 132] on input "Coffee" at bounding box center [218, 128] width 23 height 23
checkbox input "true"
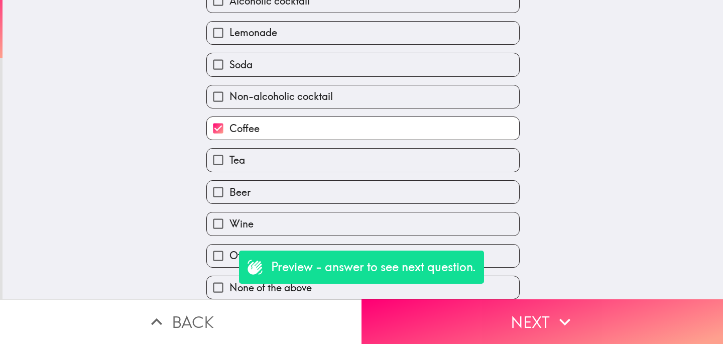
click at [329, 103] on label "Non-alcoholic cocktail" at bounding box center [363, 96] width 312 height 23
click at [229, 103] on input "Non-alcoholic cocktail" at bounding box center [218, 96] width 23 height 23
checkbox input "true"
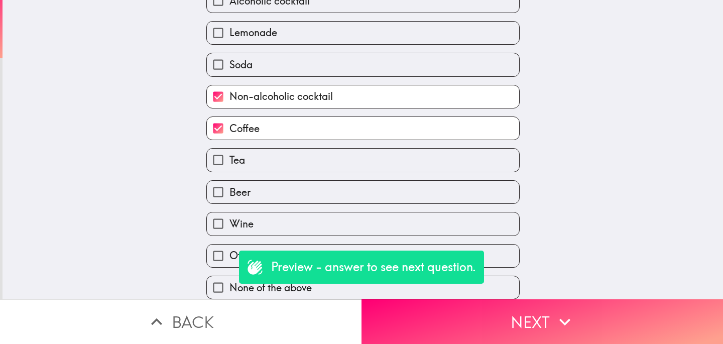
click at [332, 58] on label "Soda" at bounding box center [363, 64] width 312 height 23
click at [229, 58] on input "Soda" at bounding box center [218, 64] width 23 height 23
checkbox input "true"
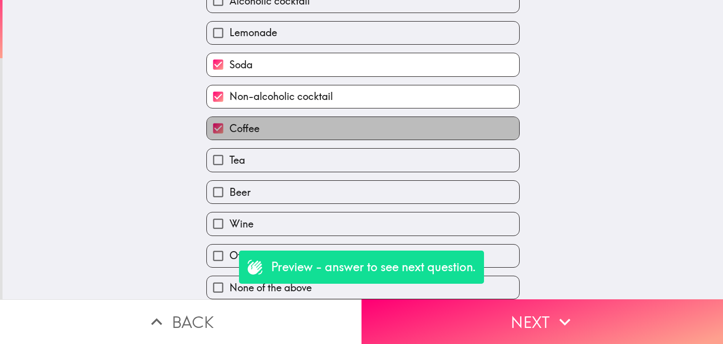
click at [306, 117] on label "Coffee" at bounding box center [363, 128] width 312 height 23
click at [229, 117] on input "Coffee" at bounding box center [218, 128] width 23 height 23
checkbox input "false"
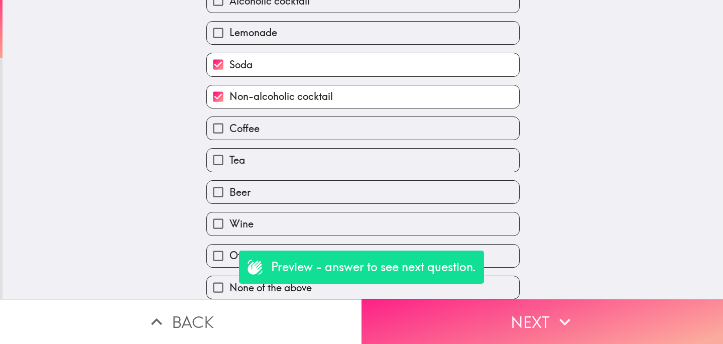
click at [462, 302] on button "Next" at bounding box center [541, 321] width 361 height 45
